Goal: Task Accomplishment & Management: Manage account settings

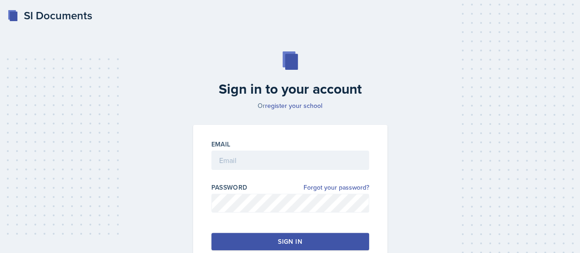
scroll to position [62, 0]
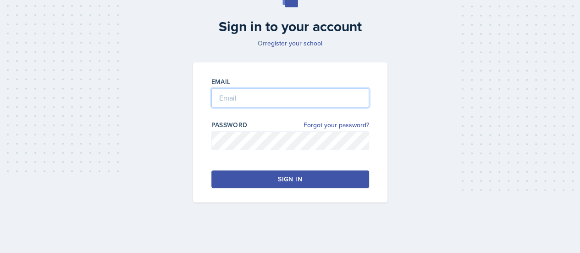
type input "[PERSON_NAME][EMAIL_ADDRESS][PERSON_NAME][DOMAIN_NAME]"
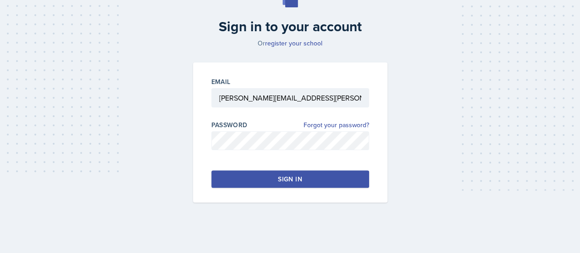
click at [306, 179] on button "Sign in" at bounding box center [290, 178] width 158 height 17
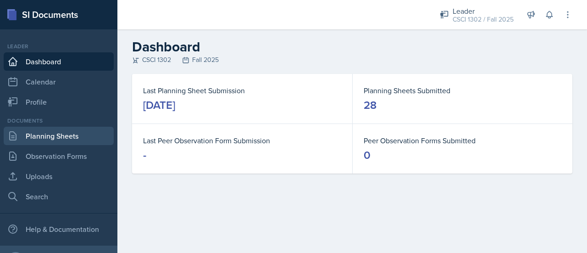
click at [58, 139] on link "Planning Sheets" at bounding box center [59, 136] width 110 height 18
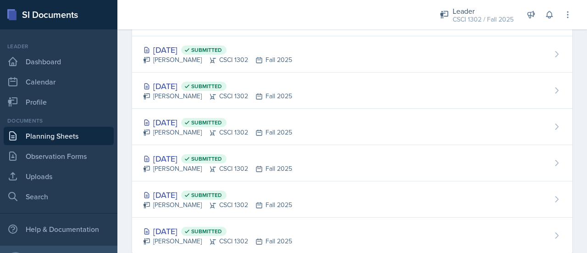
scroll to position [872, 0]
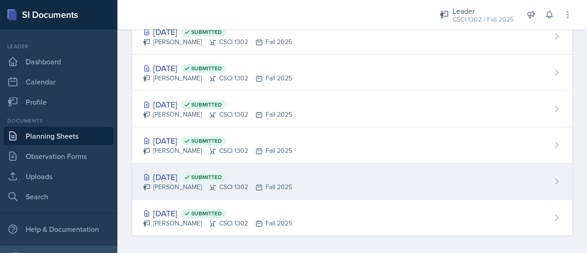
click at [325, 185] on div "[DATE] Submitted [PERSON_NAME] CSCI 1302 Fall 2025" at bounding box center [352, 181] width 440 height 36
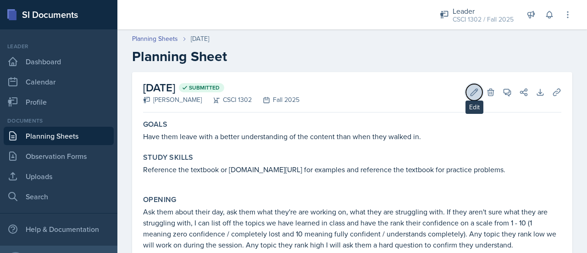
click at [466, 97] on button "Edit" at bounding box center [474, 92] width 17 height 17
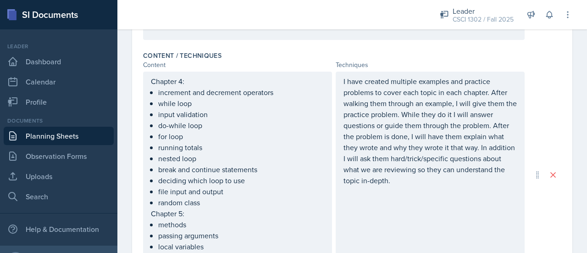
scroll to position [531, 0]
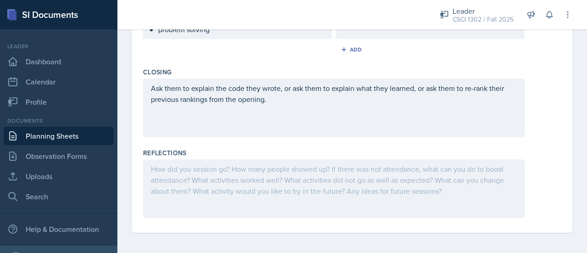
click at [324, 176] on div at bounding box center [334, 188] width 382 height 59
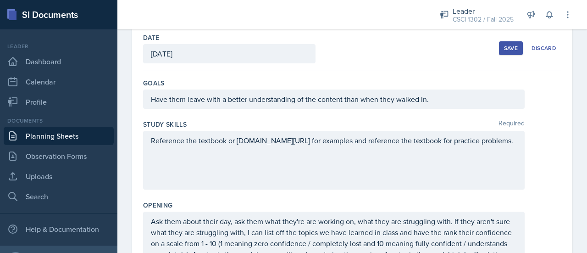
scroll to position [0, 0]
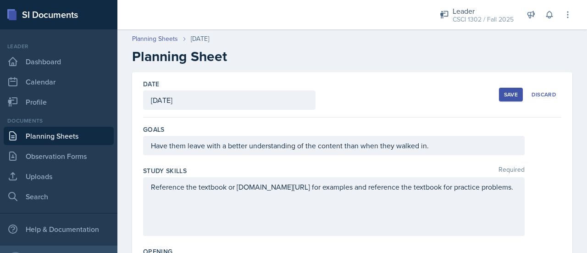
click at [504, 94] on div "Save" at bounding box center [511, 94] width 14 height 7
